Goal: Task Accomplishment & Management: Manage account settings

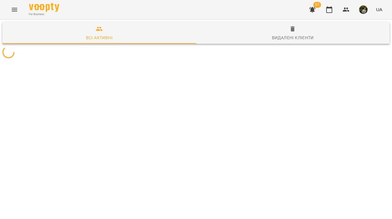
click at [14, 9] on icon "Menu" at bounding box center [14, 9] width 7 height 7
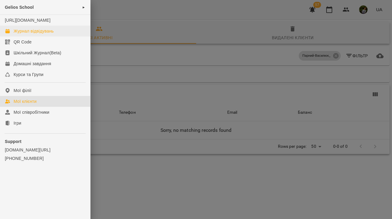
click at [27, 34] on div "Журнал відвідувань" at bounding box center [34, 31] width 40 height 6
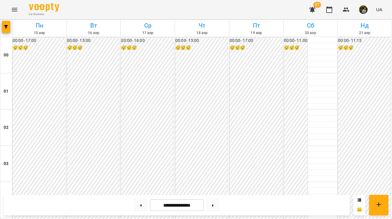
scroll to position [475, 0]
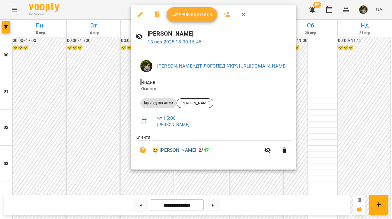
click at [185, 153] on link "😀 [PERSON_NAME]" at bounding box center [174, 150] width 44 height 7
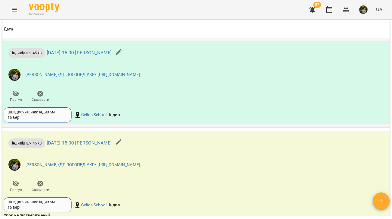
scroll to position [640, 0]
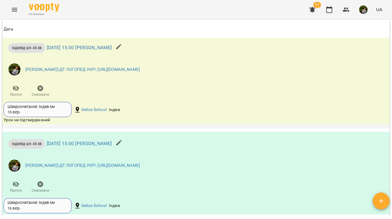
click at [123, 50] on icon "button" at bounding box center [118, 46] width 7 height 7
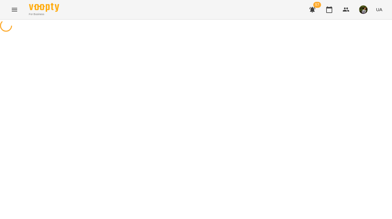
select select "**********"
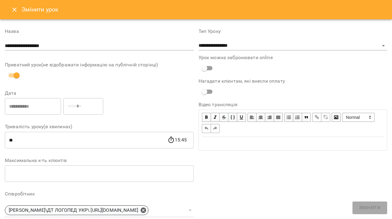
click at [12, 8] on icon "Close" at bounding box center [14, 9] width 7 height 7
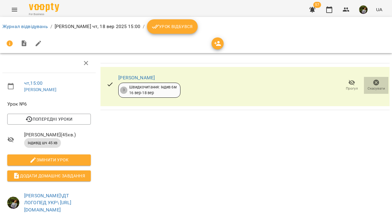
click at [375, 83] on icon "button" at bounding box center [377, 83] width 6 height 6
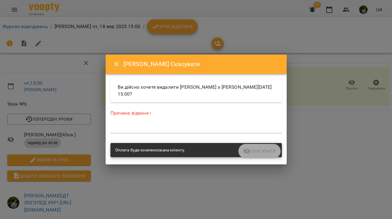
click at [168, 131] on div "*" at bounding box center [197, 128] width 172 height 9
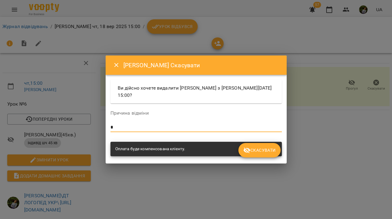
click at [259, 151] on span "Скасувати" at bounding box center [259, 150] width 32 height 7
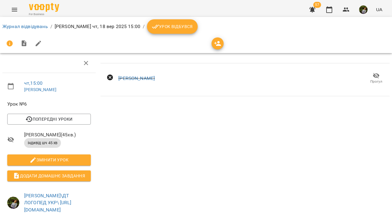
click at [15, 13] on icon "Menu" at bounding box center [14, 9] width 7 height 7
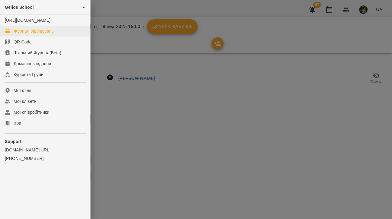
click at [34, 34] on div "Журнал відвідувань" at bounding box center [34, 31] width 40 height 6
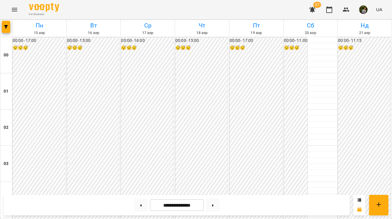
scroll to position [621, 0]
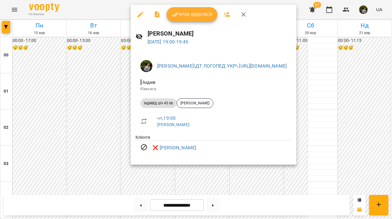
click at [91, 134] on div at bounding box center [196, 109] width 392 height 219
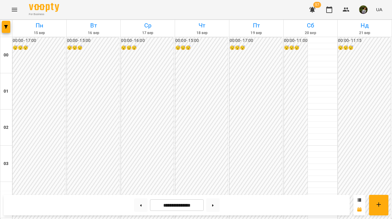
scroll to position [591, 0]
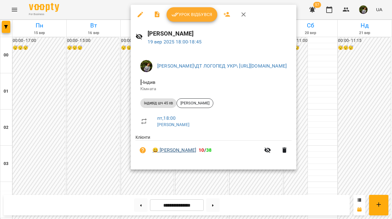
click at [181, 147] on link "😀 [PERSON_NAME]" at bounding box center [174, 150] width 44 height 7
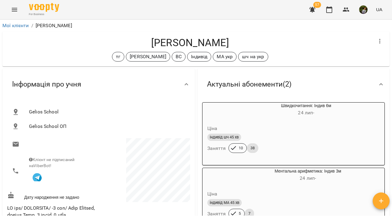
click at [13, 10] on icon "Menu" at bounding box center [14, 9] width 7 height 7
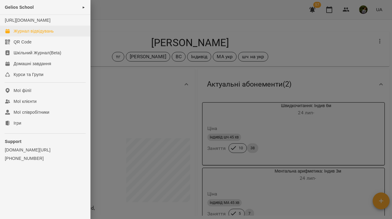
click at [34, 34] on div "Журнал відвідувань" at bounding box center [34, 31] width 40 height 6
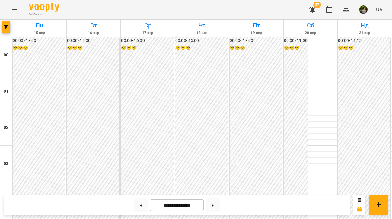
scroll to position [365, 0]
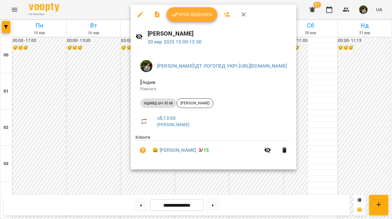
click at [369, 179] on div at bounding box center [196, 109] width 392 height 219
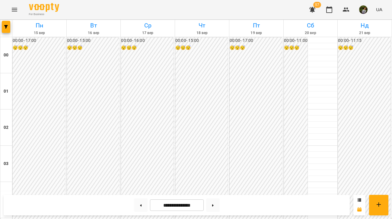
scroll to position [632, 0]
